Goal: Task Accomplishment & Management: Use online tool/utility

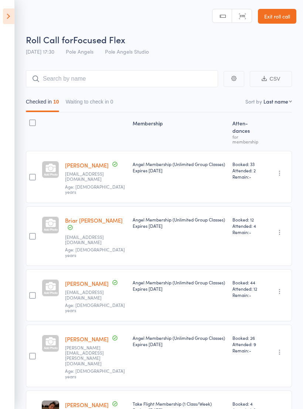
click at [5, 14] on icon at bounding box center [8, 16] width 11 height 16
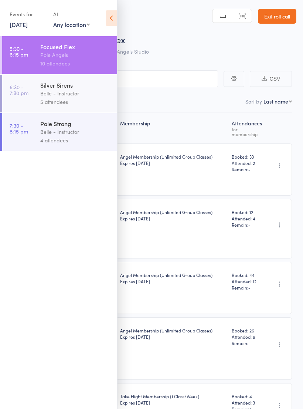
click at [58, 92] on div "Belle - Instructor" at bounding box center [75, 93] width 71 height 8
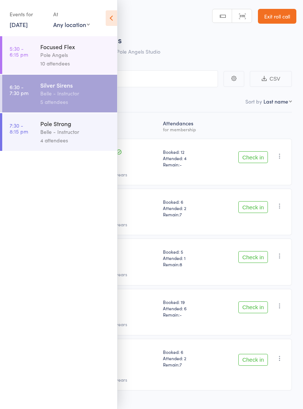
click at [114, 17] on icon at bounding box center [111, 18] width 11 height 16
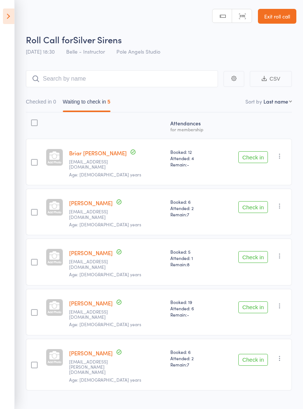
click at [13, 12] on icon at bounding box center [8, 16] width 11 height 16
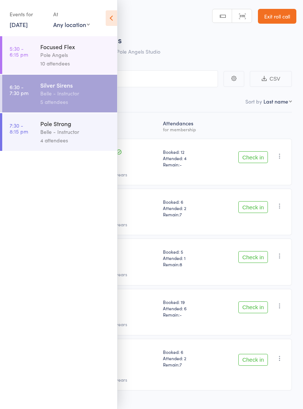
click at [51, 139] on div "4 attendees" at bounding box center [75, 140] width 71 height 8
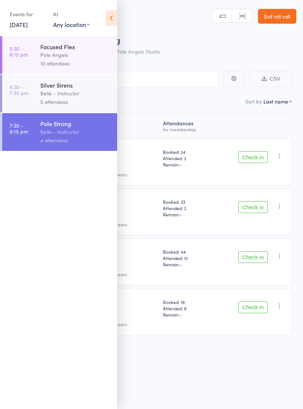
click at [111, 20] on icon at bounding box center [111, 18] width 11 height 16
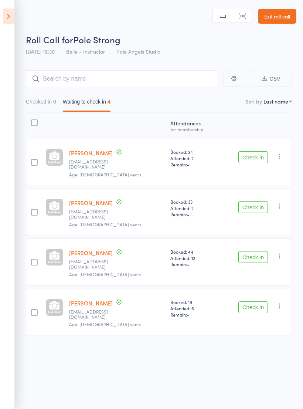
click at [14, 15] on icon at bounding box center [8, 16] width 11 height 16
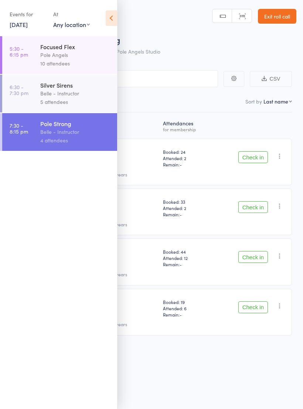
click at [48, 53] on div "Pole Angels" at bounding box center [75, 55] width 71 height 8
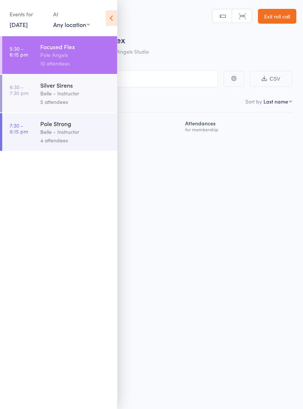
click at [107, 14] on icon at bounding box center [111, 18] width 11 height 16
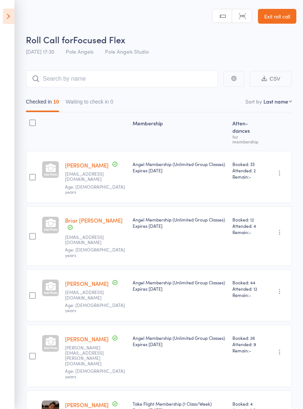
click at [14, 10] on icon at bounding box center [8, 16] width 11 height 16
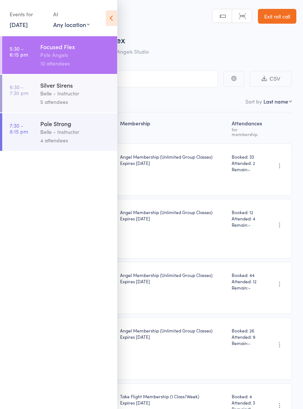
click at [69, 95] on div "Belle - Instructor" at bounding box center [75, 93] width 71 height 8
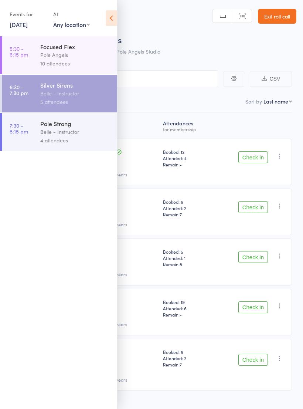
click at [114, 13] on icon at bounding box center [111, 18] width 11 height 16
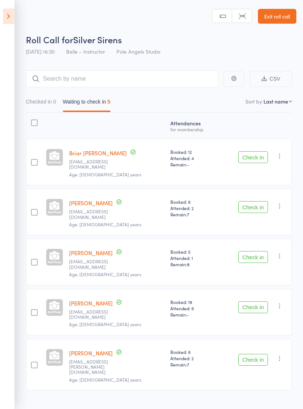
click at [10, 11] on icon at bounding box center [8, 16] width 11 height 16
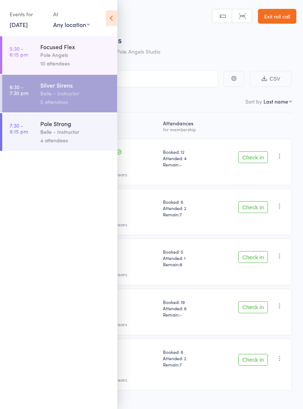
click at [69, 130] on div "Belle - Instructor" at bounding box center [75, 131] width 71 height 8
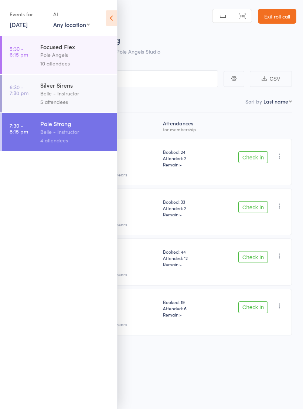
click at [113, 17] on icon at bounding box center [111, 18] width 11 height 16
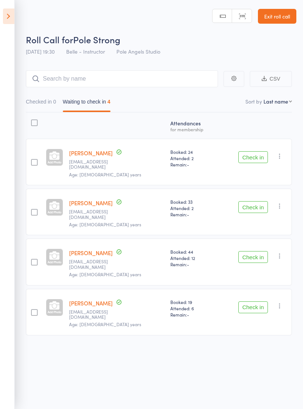
click at [9, 9] on icon at bounding box center [8, 16] width 11 height 16
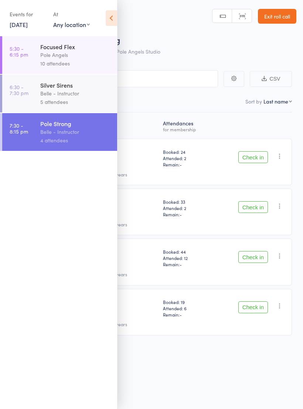
click at [64, 88] on div "Silver Sirens" at bounding box center [75, 85] width 71 height 8
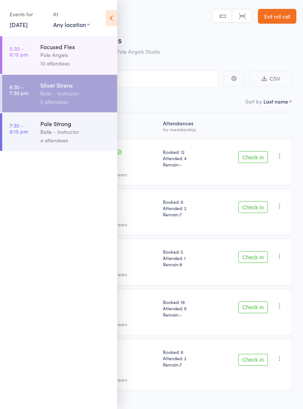
click at [112, 17] on icon at bounding box center [111, 18] width 11 height 16
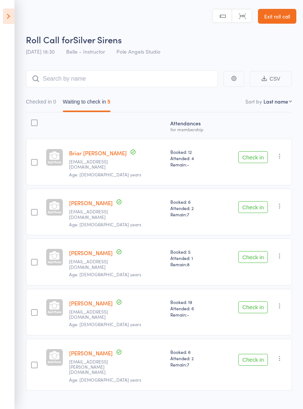
click at [253, 251] on button "Check in" at bounding box center [253, 257] width 30 height 12
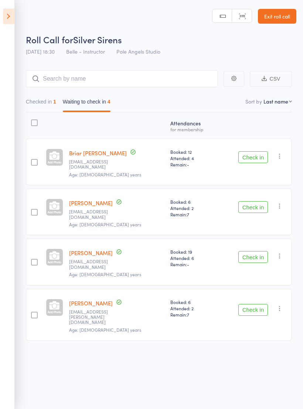
click at [40, 105] on button "Checked in 1" at bounding box center [41, 103] width 30 height 17
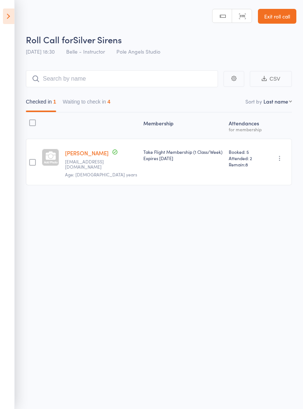
click at [10, 16] on icon at bounding box center [8, 16] width 11 height 16
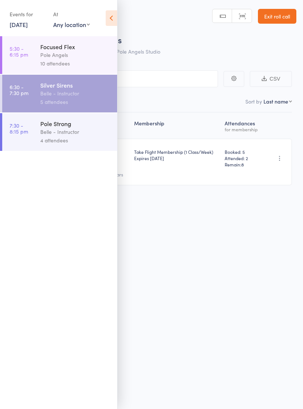
click at [39, 60] on link "5:30 - 6:15 pm Focused Flex Pole Angels 10 attendees" at bounding box center [59, 55] width 115 height 38
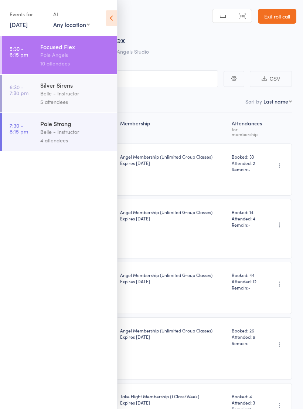
click at [110, 11] on icon at bounding box center [111, 18] width 11 height 16
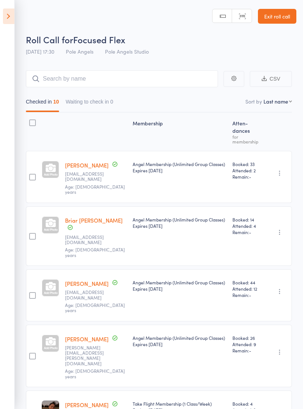
click at [84, 105] on button "Waiting to check in 0" at bounding box center [90, 103] width 48 height 17
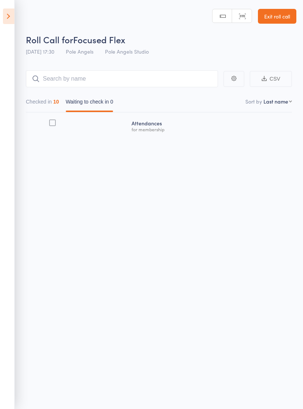
click at [41, 93] on div "Checked in 10 Waiting to check in 0" at bounding box center [159, 99] width 266 height 25
click at [43, 112] on button "Checked in 10" at bounding box center [42, 103] width 33 height 17
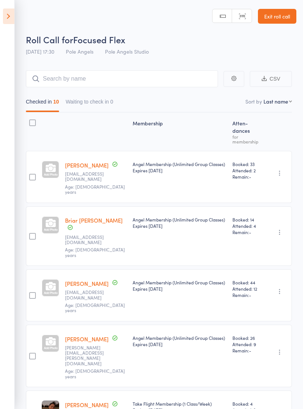
click at [7, 20] on icon at bounding box center [8, 16] width 11 height 16
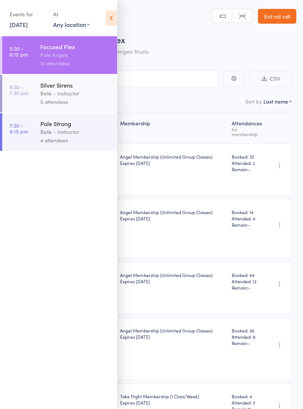
click at [24, 103] on link "6:30 - 7:30 pm Silver Sirens Belle - Instructor 5 attendees" at bounding box center [59, 94] width 115 height 38
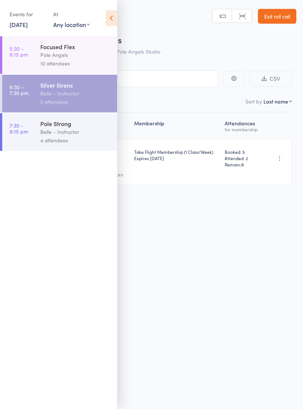
click at [111, 19] on icon at bounding box center [111, 18] width 11 height 16
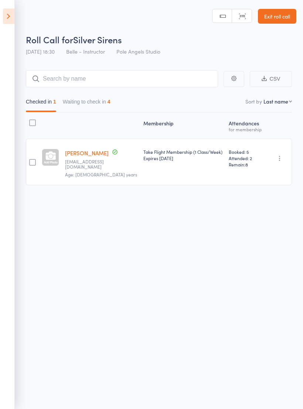
click at [94, 103] on button "Waiting to check in 4" at bounding box center [87, 103] width 48 height 17
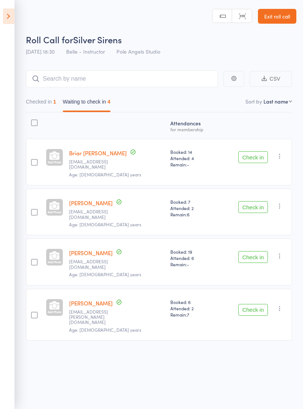
click at [33, 312] on div at bounding box center [34, 315] width 7 height 7
click at [33, 313] on input "checkbox" at bounding box center [33, 313] width 0 height 0
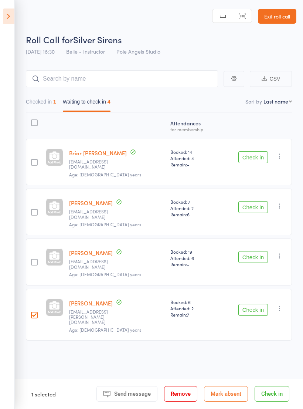
click at [36, 290] on div at bounding box center [34, 315] width 17 height 52
click at [42, 290] on div at bounding box center [34, 315] width 17 height 52
click at [40, 289] on div at bounding box center [34, 315] width 17 height 52
click at [37, 312] on label at bounding box center [34, 316] width 7 height 8
click at [33, 313] on input "checkbox" at bounding box center [33, 313] width 0 height 0
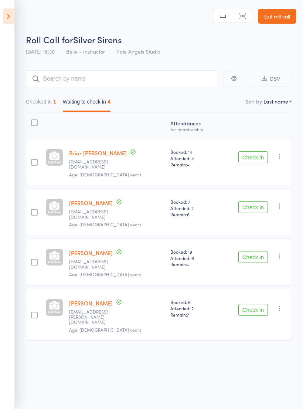
click at [35, 312] on div at bounding box center [34, 315] width 7 height 7
click at [33, 313] on input "checkbox" at bounding box center [33, 313] width 0 height 0
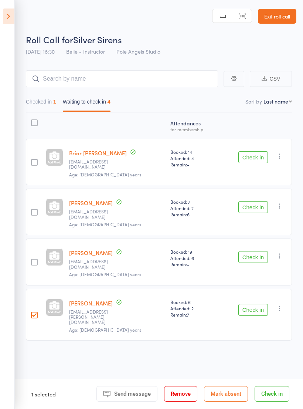
click at [40, 291] on div at bounding box center [34, 315] width 17 height 52
click at [36, 312] on div at bounding box center [34, 315] width 7 height 7
click at [33, 313] on input "checkbox" at bounding box center [33, 313] width 0 height 0
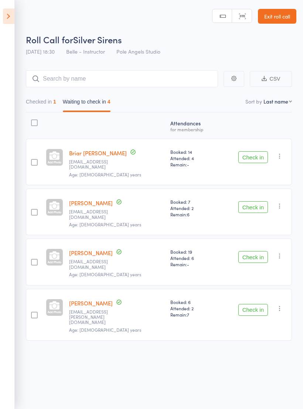
click at [37, 312] on label at bounding box center [34, 316] width 7 height 8
click at [33, 313] on input "checkbox" at bounding box center [33, 313] width 0 height 0
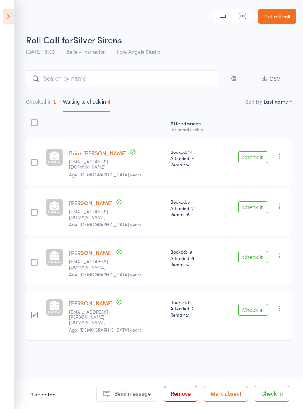
click at [33, 289] on div at bounding box center [34, 315] width 17 height 52
click at [36, 312] on div at bounding box center [34, 315] width 7 height 7
click at [33, 313] on input "checkbox" at bounding box center [33, 313] width 0 height 0
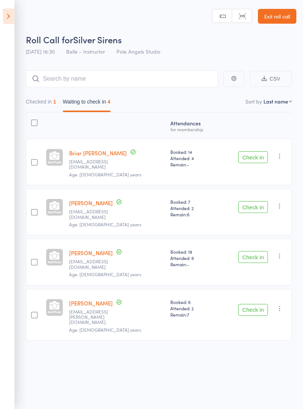
click at [253, 304] on button "Check in" at bounding box center [253, 310] width 30 height 12
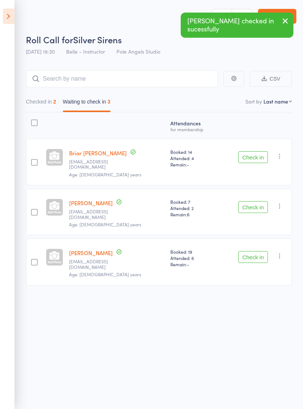
click at [246, 201] on button "Check in" at bounding box center [253, 207] width 30 height 12
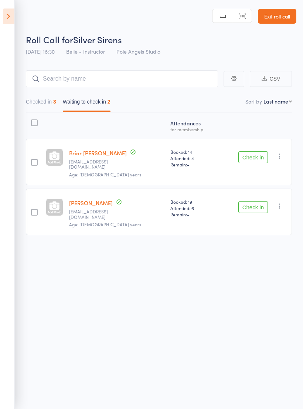
click at [250, 154] on button "Check in" at bounding box center [253, 157] width 30 height 12
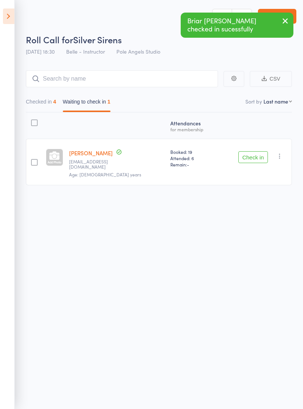
click at [31, 100] on button "Checked in 4" at bounding box center [41, 103] width 30 height 17
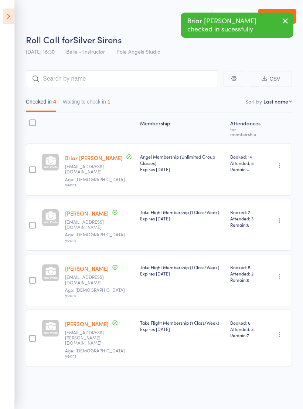
click at [106, 104] on button "Waiting to check in 1" at bounding box center [87, 103] width 48 height 17
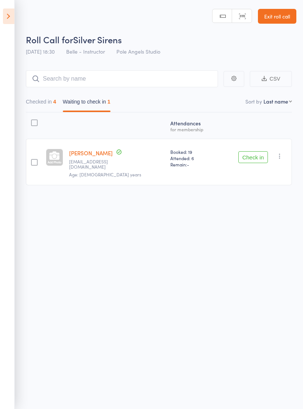
click at [255, 153] on button "Check in" at bounding box center [253, 157] width 30 height 12
